Goal: Communication & Community: Participate in discussion

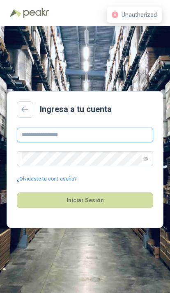
click at [112, 142] on input "text" at bounding box center [85, 135] width 136 height 15
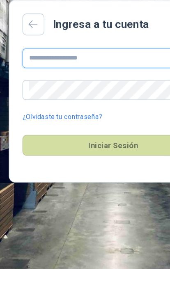
type input "**********"
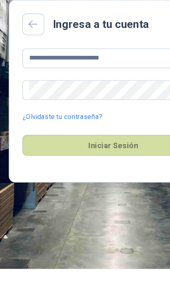
click at [85, 192] on button "Iniciar Sesión" at bounding box center [85, 200] width 136 height 16
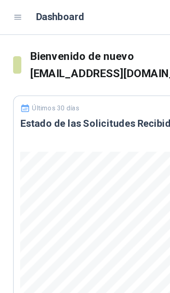
click at [16, 14] on icon at bounding box center [13, 12] width 7 height 7
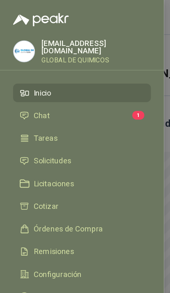
click at [87, 85] on li "Chat 1" at bounding box center [62, 86] width 94 height 7
click at [126, 18] on div at bounding box center [85, 146] width 170 height 293
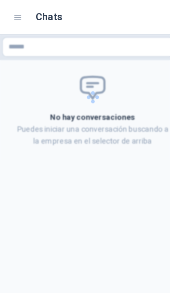
click at [12, 14] on icon at bounding box center [13, 12] width 7 height 7
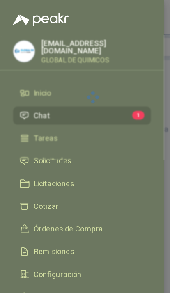
click at [123, 13] on div at bounding box center [85, 146] width 170 height 293
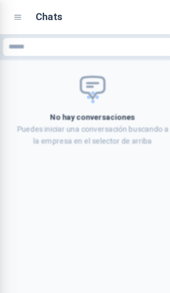
click at [89, 86] on div at bounding box center [69, 73] width 139 height 94
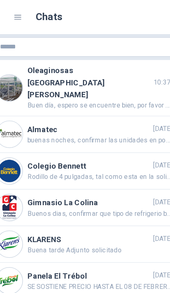
scroll to position [0, 7]
click at [103, 75] on span "Buen día, espero se encuentre bien, por favor no ayuda cotizando esa referencia…" at bounding box center [75, 79] width 109 height 8
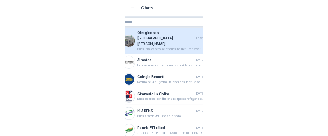
scroll to position [98, 0]
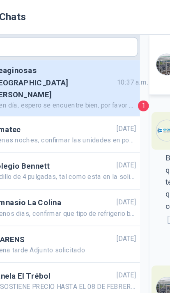
click at [93, 75] on span "Buen día, espero se encuentre bien, por favor no ayuda cotizando esa referencia…" at bounding box center [75, 79] width 109 height 8
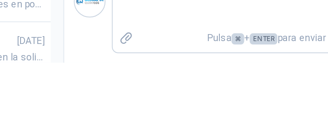
scroll to position [97, 0]
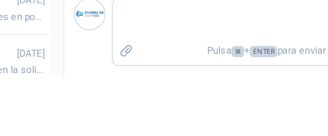
click at [169, 30] on span "2 respuesta s" at bounding box center [213, 34] width 34 height 9
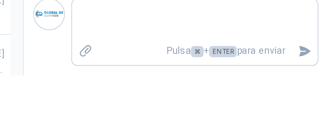
click at [169, 30] on span "1" at bounding box center [305, 33] width 7 height 7
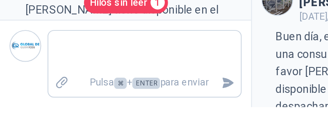
scroll to position [270, 0]
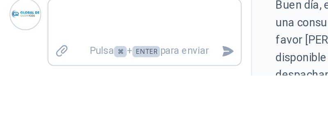
click at [164, 11] on span "2 respuesta s" at bounding box center [181, 12] width 34 height 9
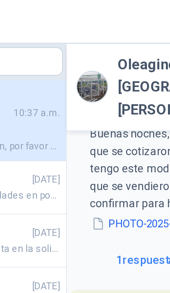
scroll to position [0, 0]
